Goal: Task Accomplishment & Management: Manage account settings

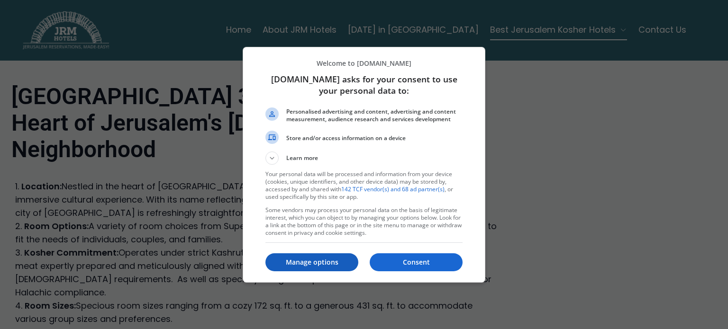
click at [299, 260] on p "Manage options" at bounding box center [311, 262] width 93 height 9
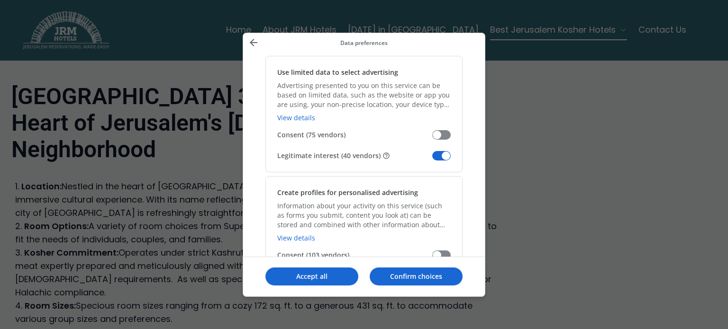
scroll to position [189, 0]
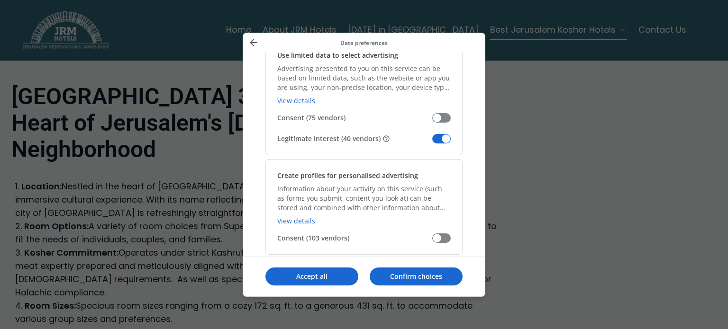
click at [443, 140] on span "Manage your data" at bounding box center [441, 138] width 18 height 9
click at [432, 142] on input "Legitimate interest (40 vendors)" at bounding box center [432, 142] width 0 height 0
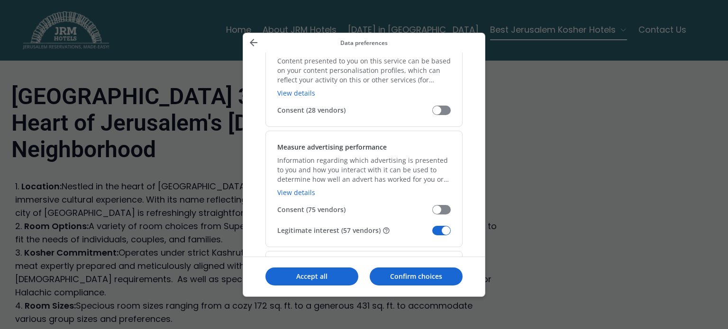
scroll to position [710, 0]
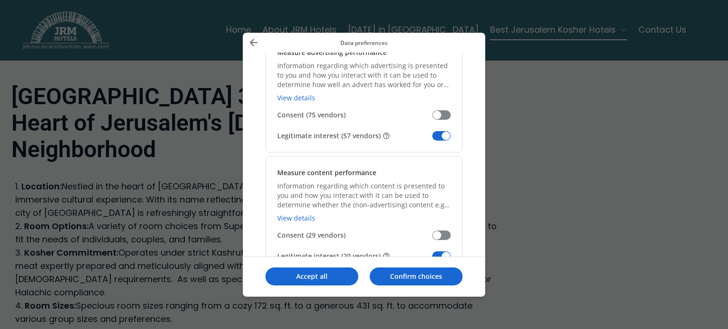
click at [440, 134] on span "Manage your data" at bounding box center [441, 135] width 18 height 9
click at [432, 139] on input "Legitimate interest (57 vendors)" at bounding box center [432, 139] width 0 height 0
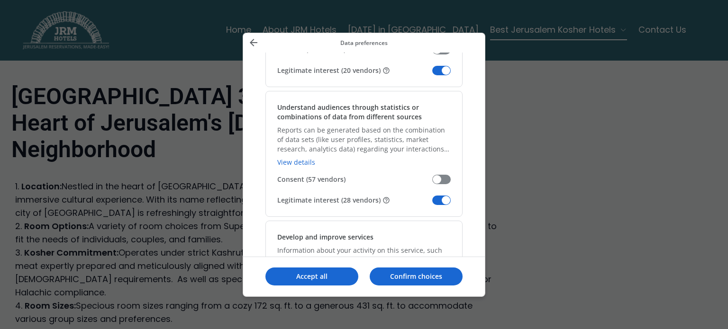
scroll to position [900, 0]
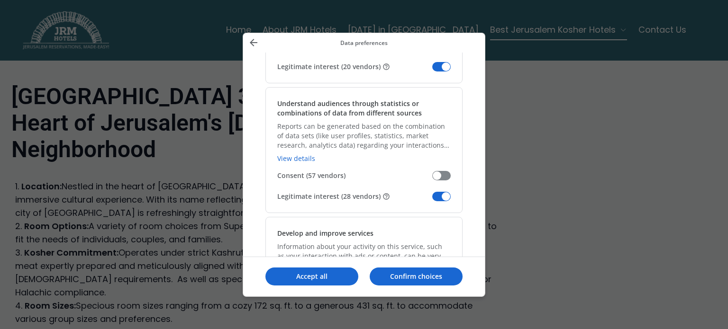
click at [433, 65] on span "Manage your data" at bounding box center [441, 66] width 18 height 9
click at [432, 70] on input "Legitimate interest (20 vendors)" at bounding box center [432, 70] width 0 height 0
click at [441, 192] on span "Manage your data" at bounding box center [441, 196] width 18 height 9
click at [432, 200] on input "Legitimate interest (28 vendors)" at bounding box center [432, 200] width 0 height 0
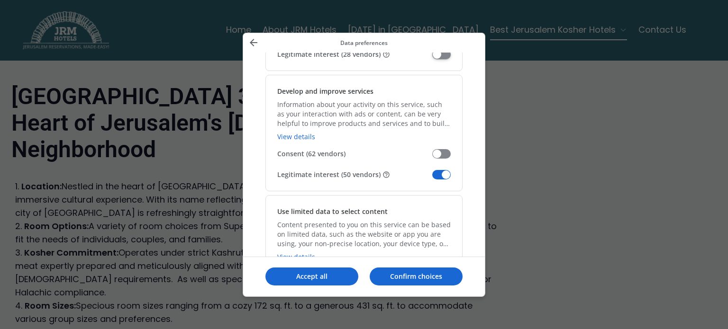
scroll to position [1231, 0]
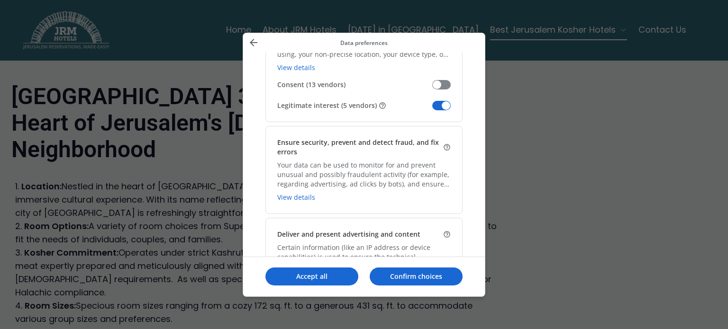
click at [436, 101] on span "Manage your data" at bounding box center [441, 105] width 18 height 9
click at [432, 109] on input "Legitimate interest (5 vendors)" at bounding box center [432, 109] width 0 height 0
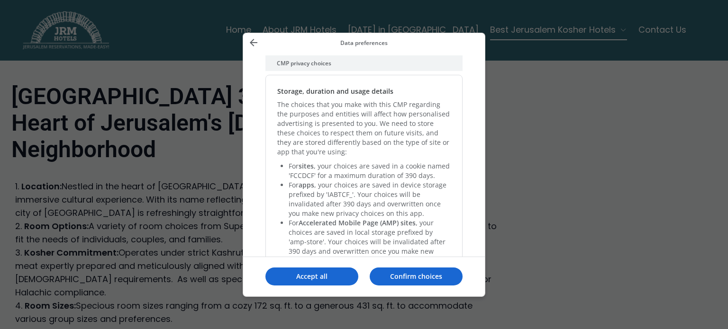
scroll to position [2006, 0]
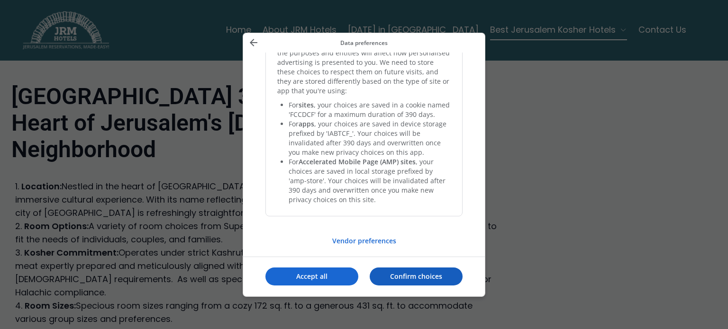
click at [431, 276] on p "Confirm choices" at bounding box center [415, 276] width 93 height 9
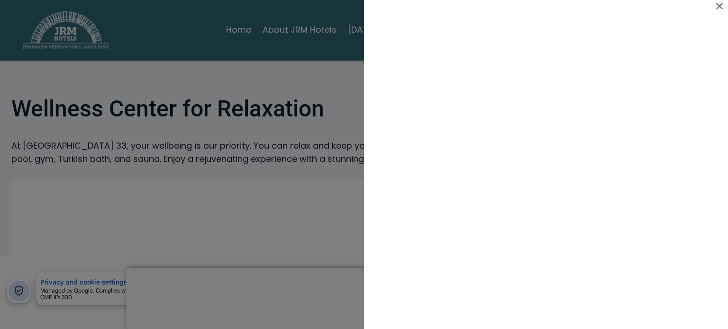
scroll to position [95, 0]
